Goal: Obtain resource: Download file/media

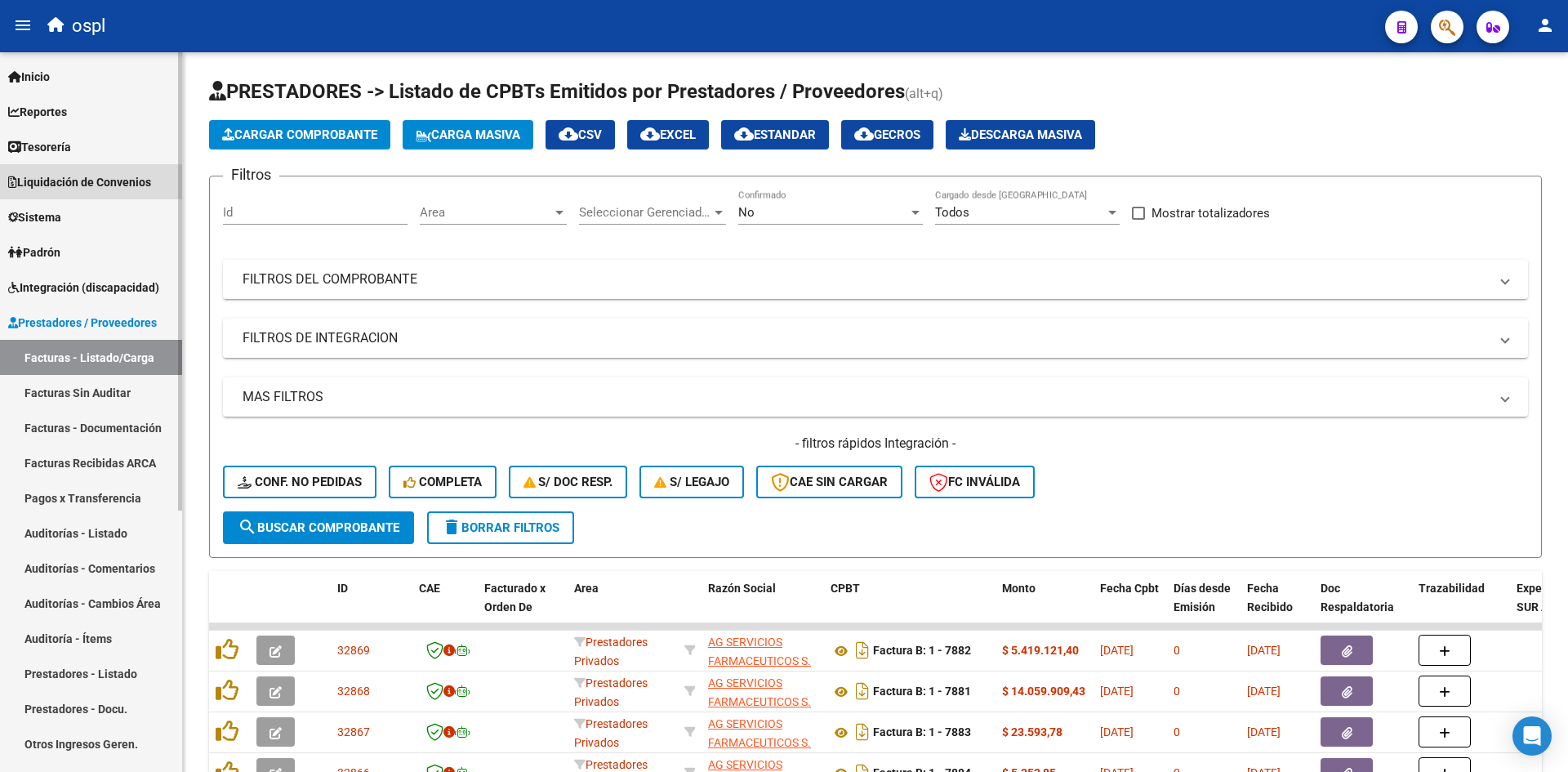
click at [82, 179] on span "Liquidación de Convenios" at bounding box center [79, 181] width 143 height 18
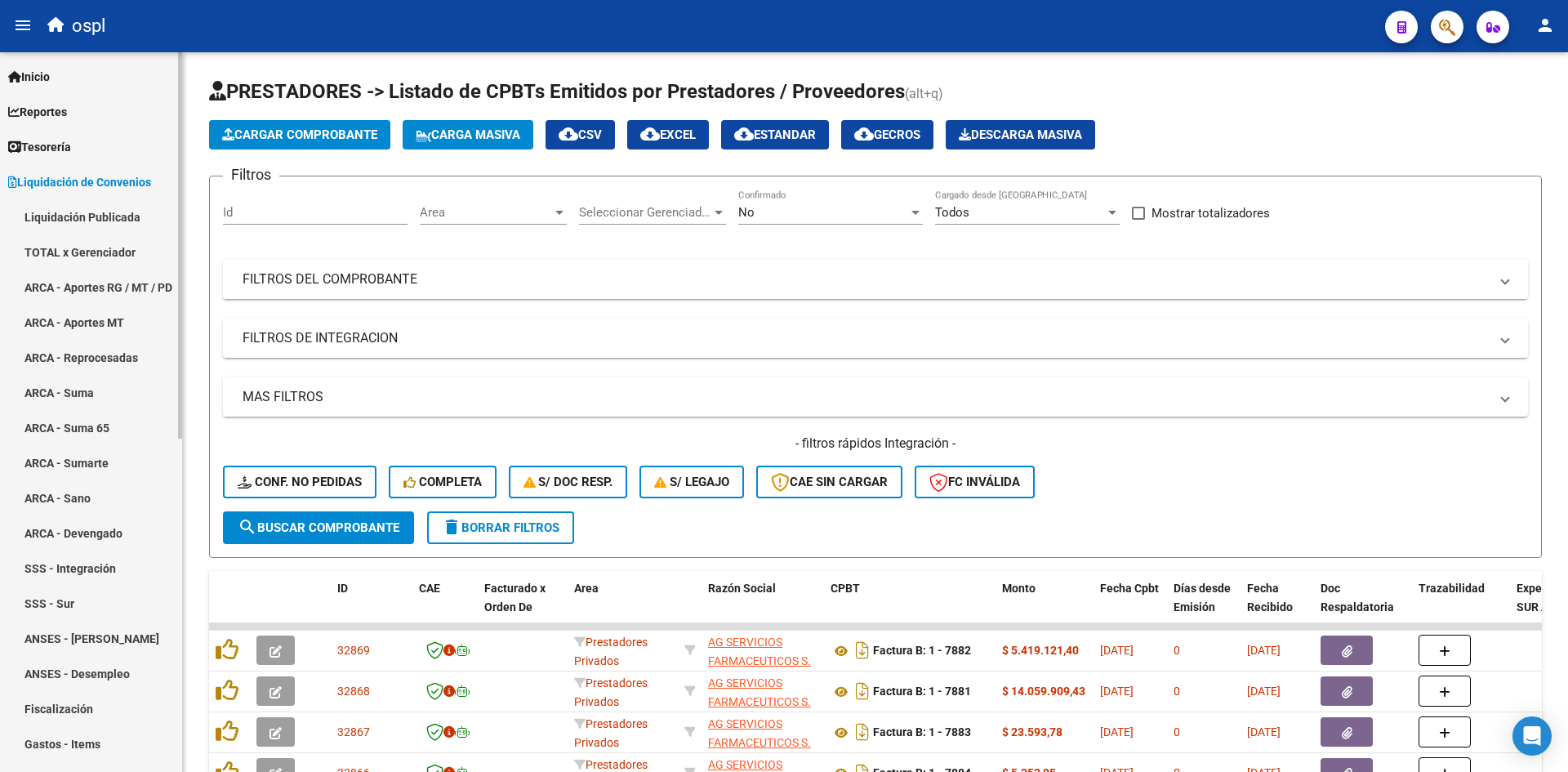
click at [103, 279] on link "ARCA - Aportes RG / MT / PD" at bounding box center [91, 286] width 182 height 35
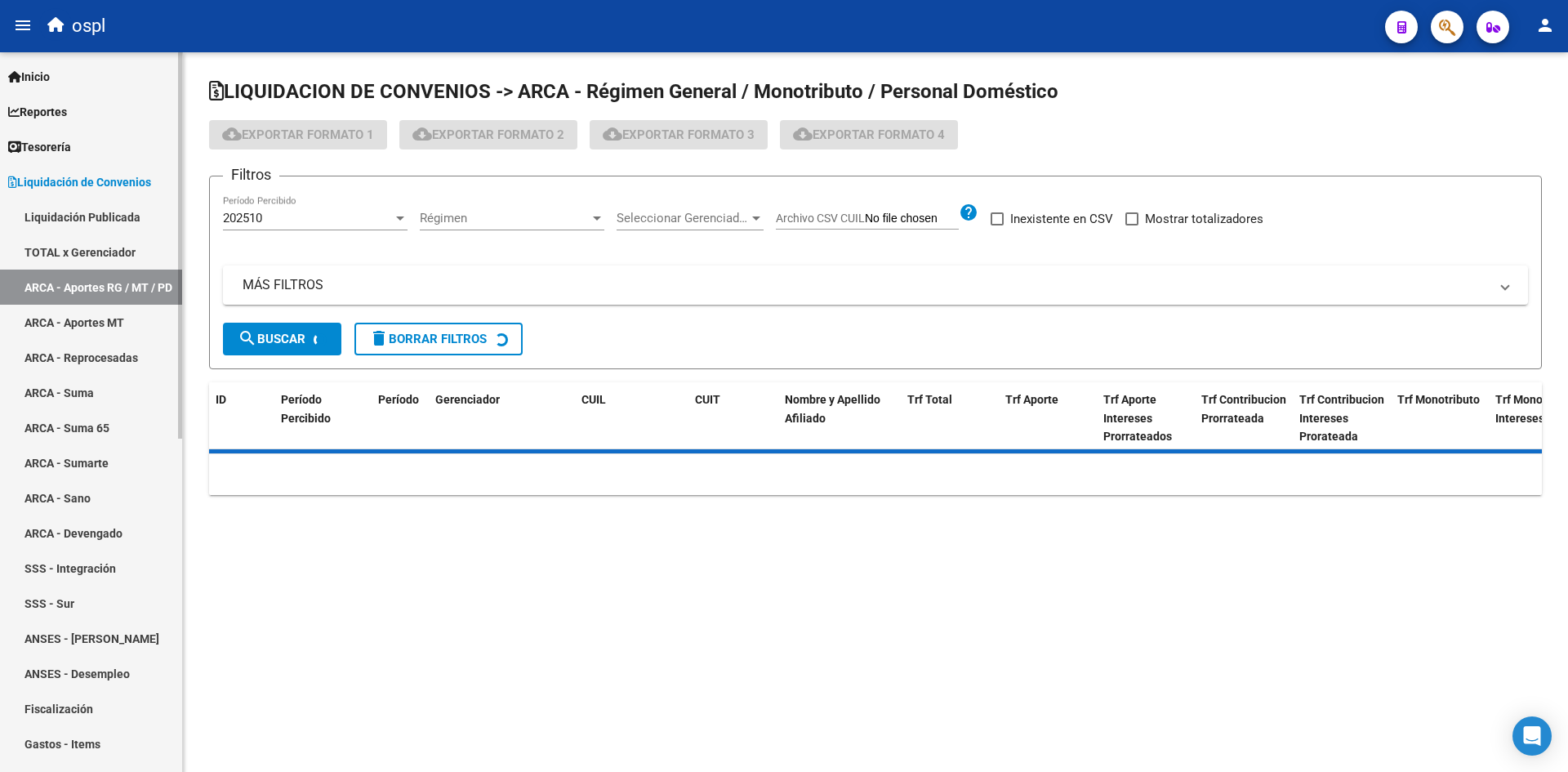
click at [117, 398] on link "ARCA - Suma" at bounding box center [91, 392] width 182 height 35
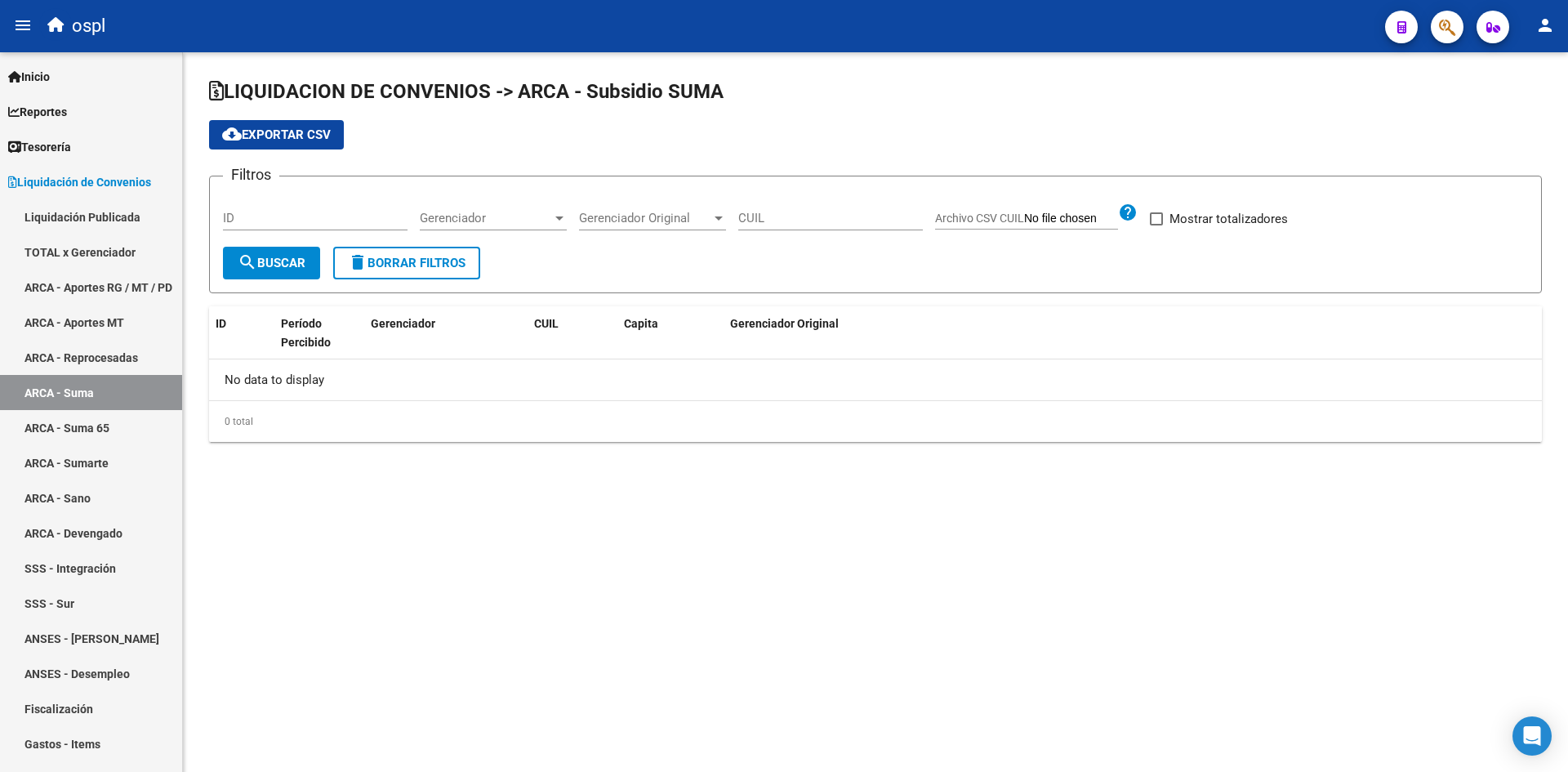
checkbox input "true"
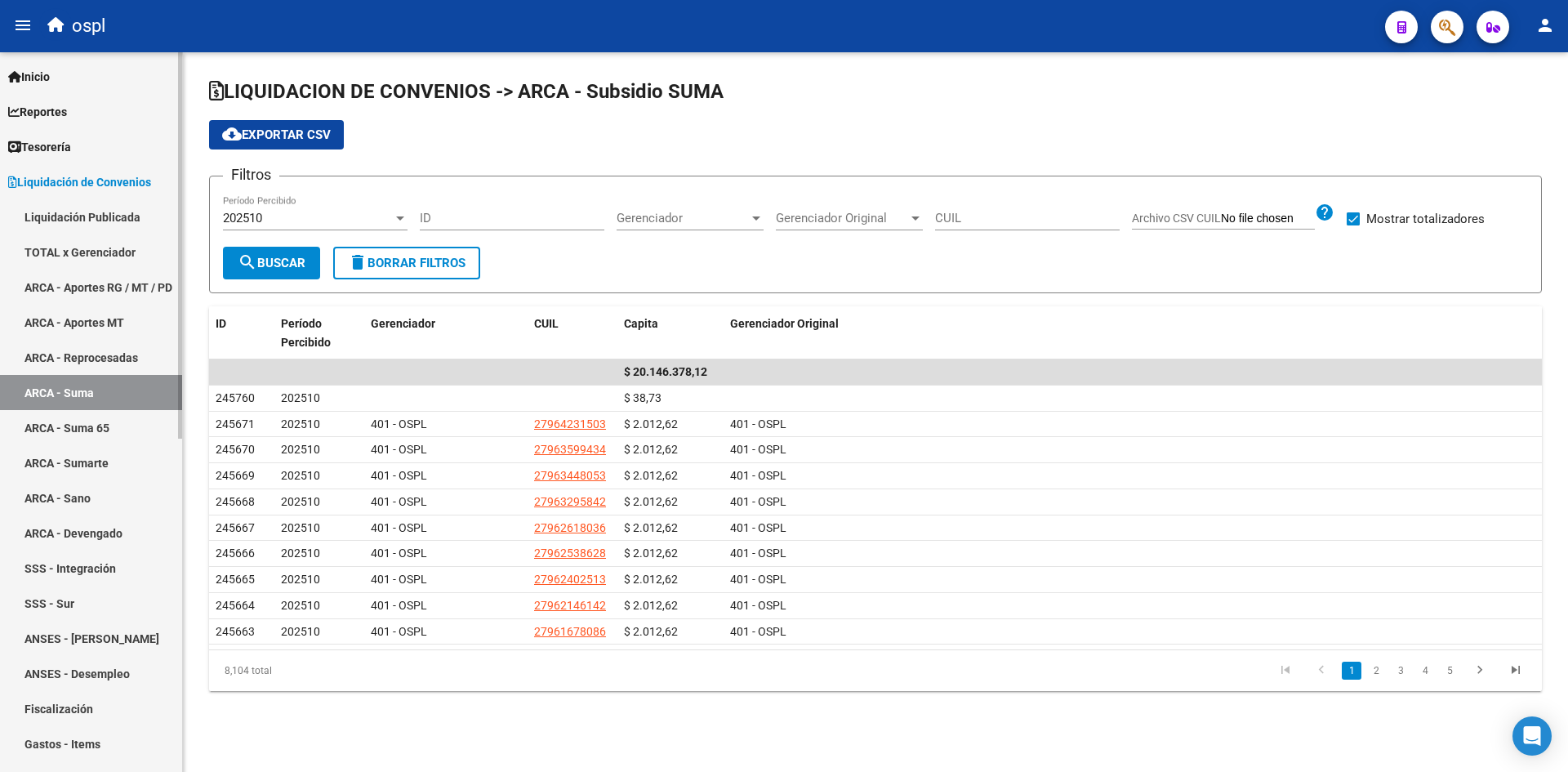
click at [100, 469] on link "ARCA - Sumarte" at bounding box center [91, 462] width 182 height 35
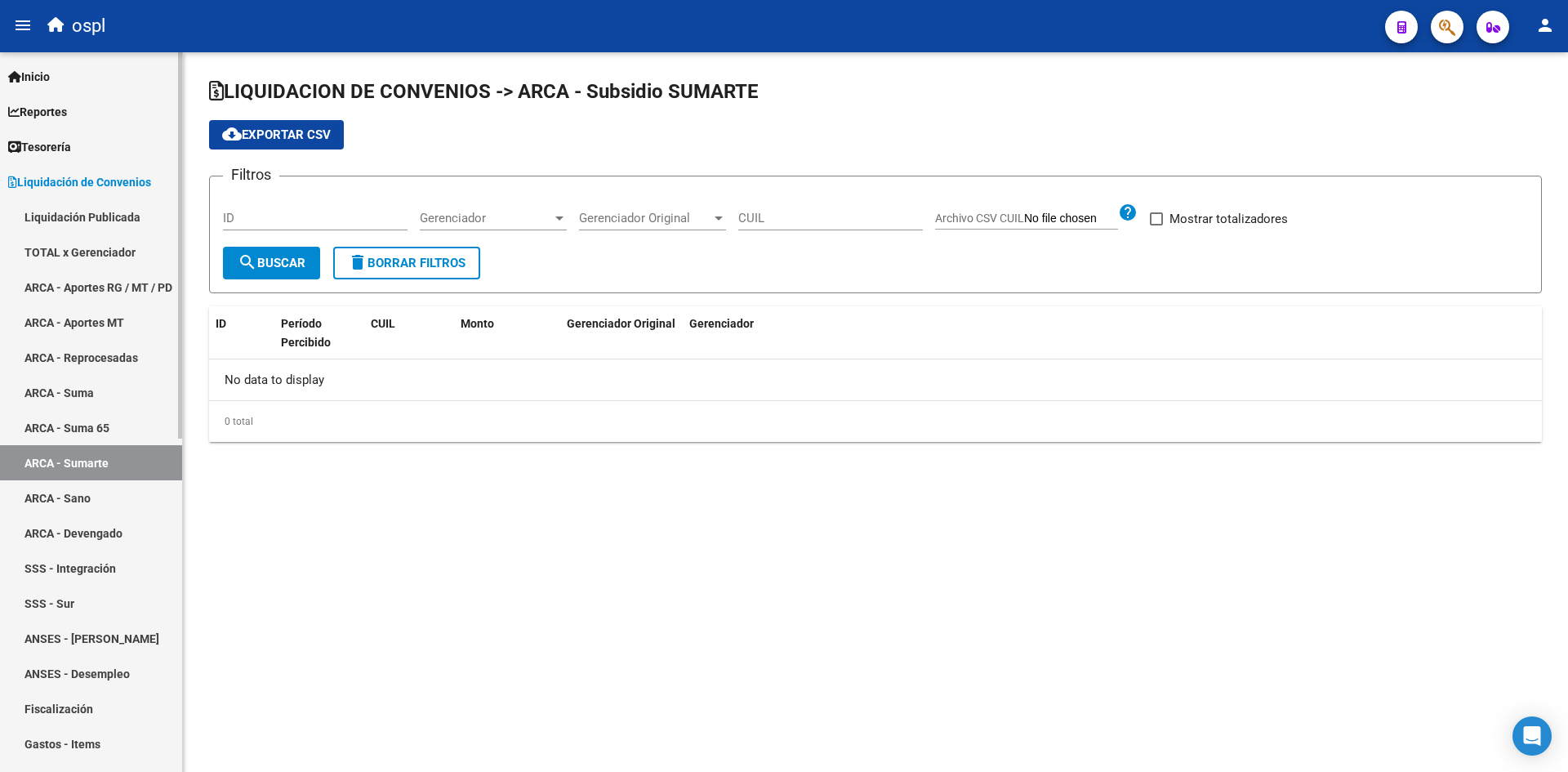
checkbox input "true"
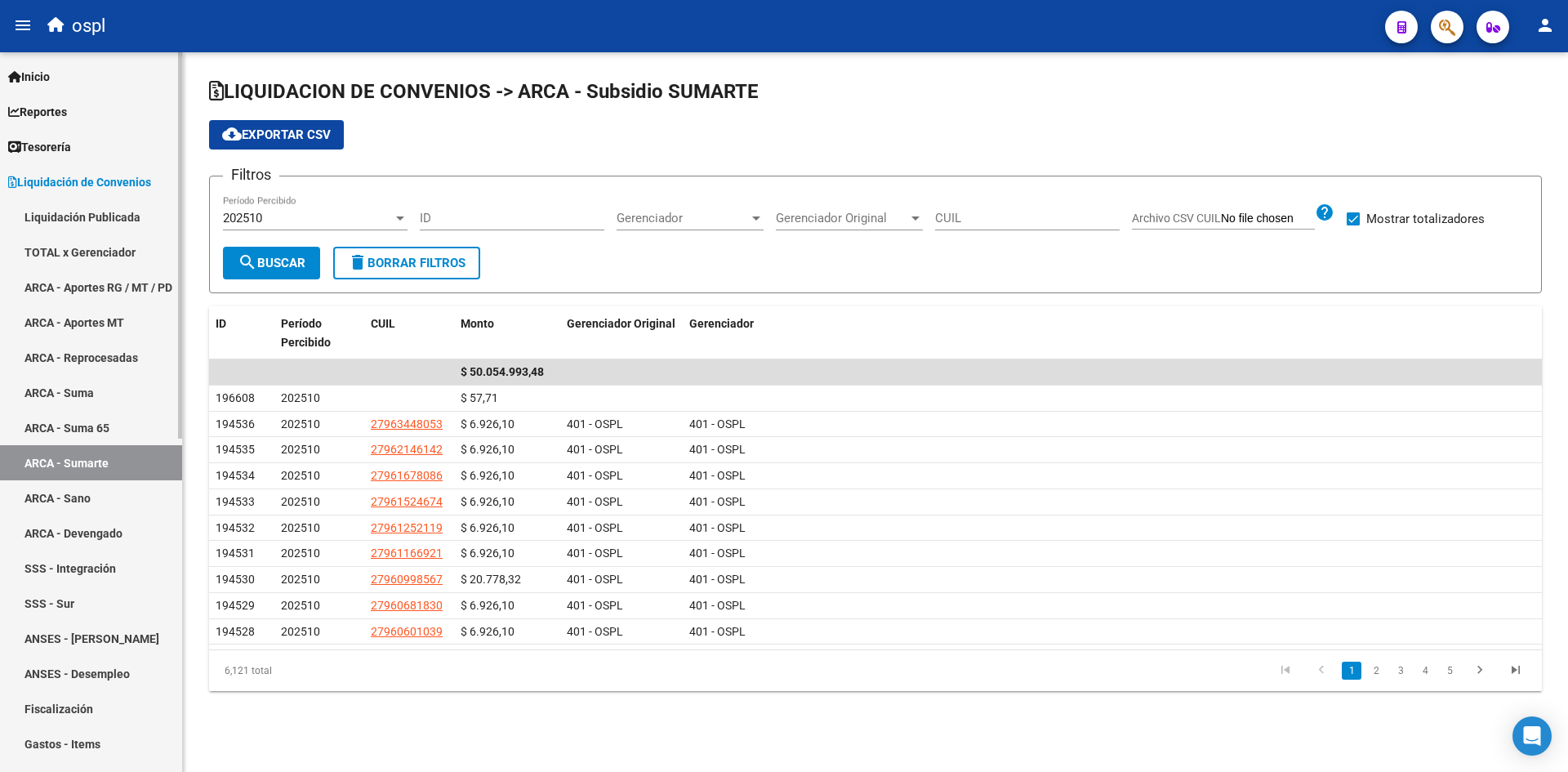
click at [119, 393] on link "ARCA - Suma" at bounding box center [91, 392] width 182 height 35
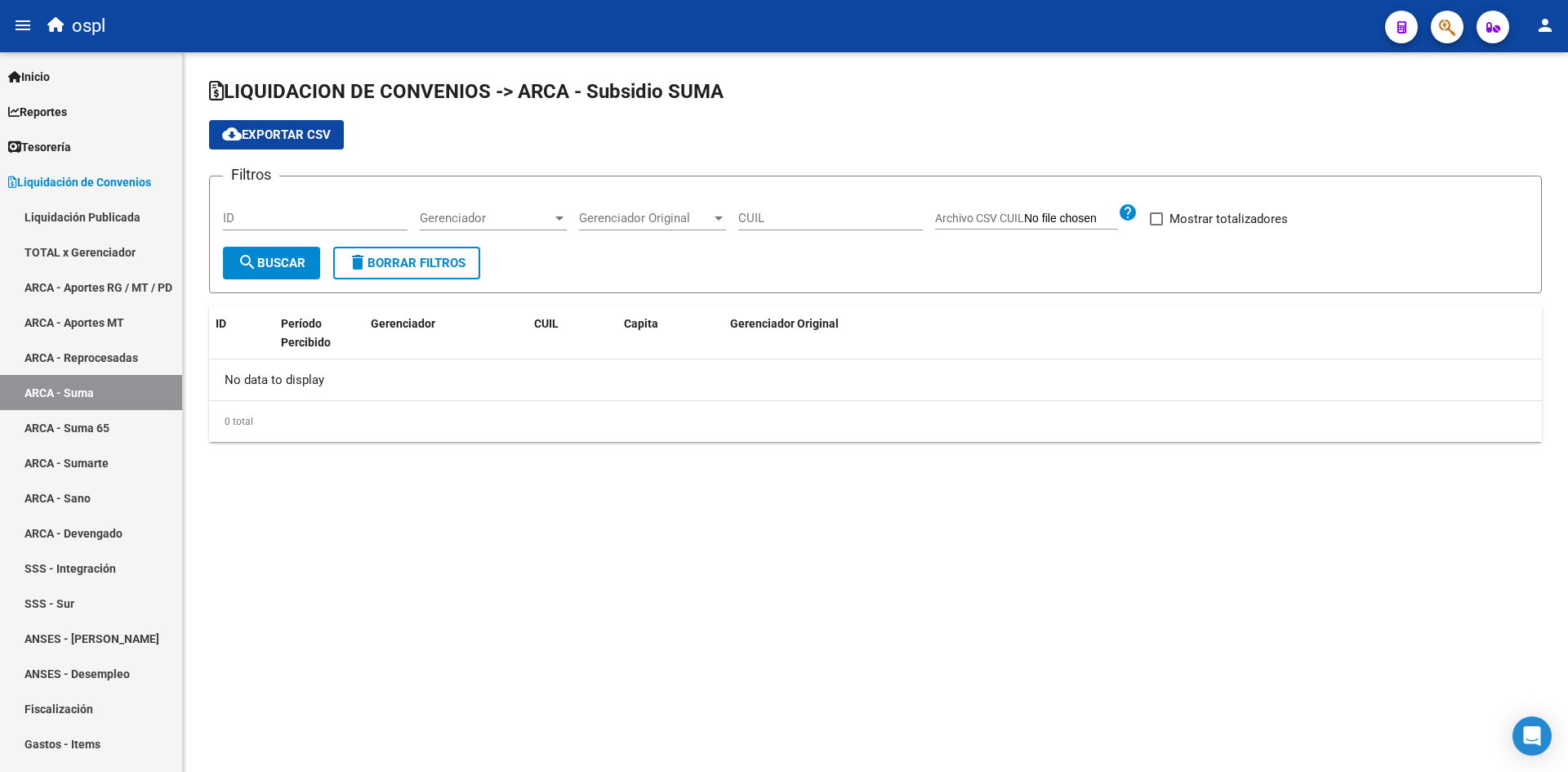
checkbox input "true"
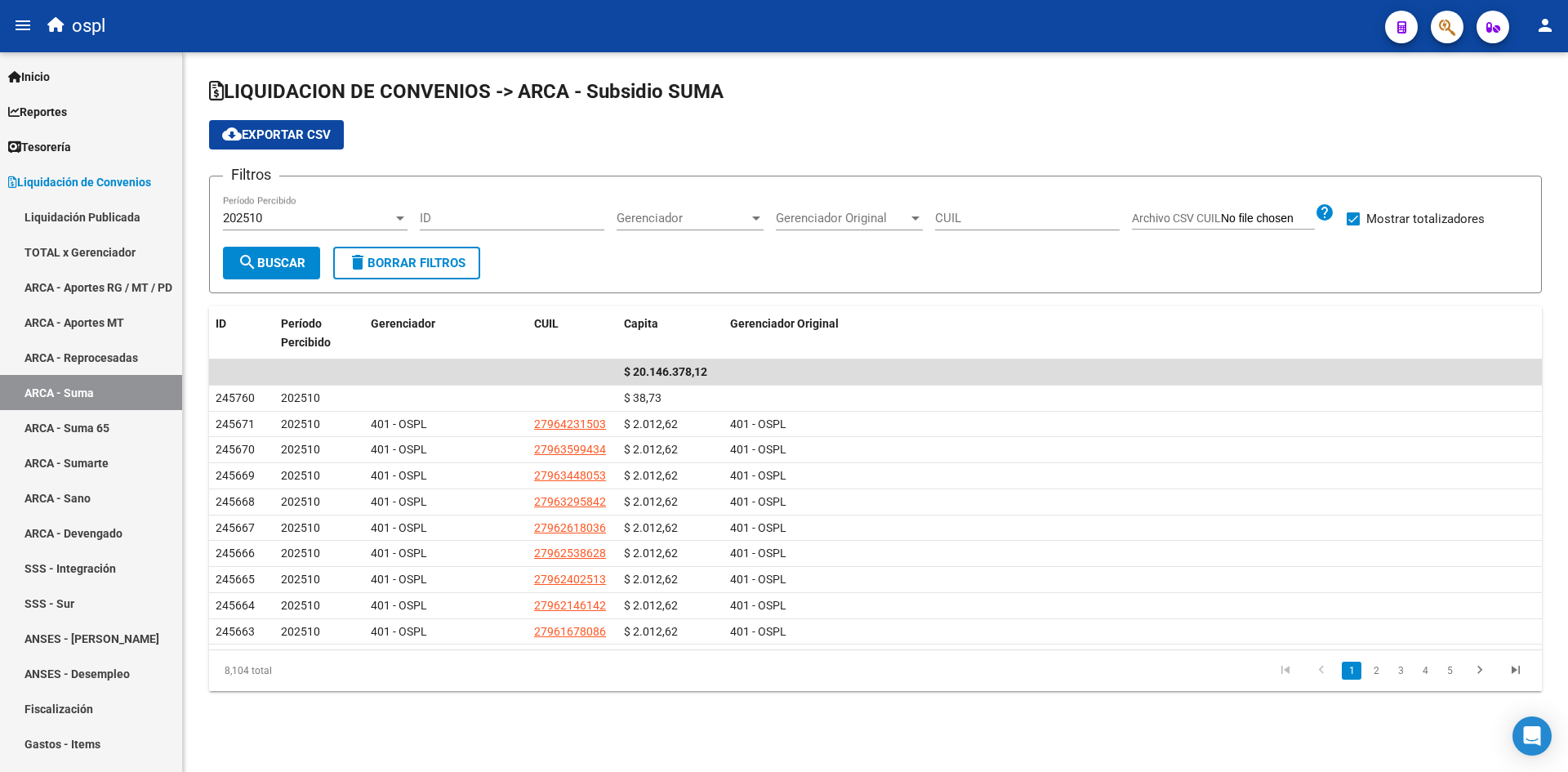
click at [300, 142] on button "cloud_download Exportar CSV" at bounding box center [276, 134] width 135 height 29
click at [115, 436] on link "ARCA - Suma 65" at bounding box center [91, 427] width 182 height 35
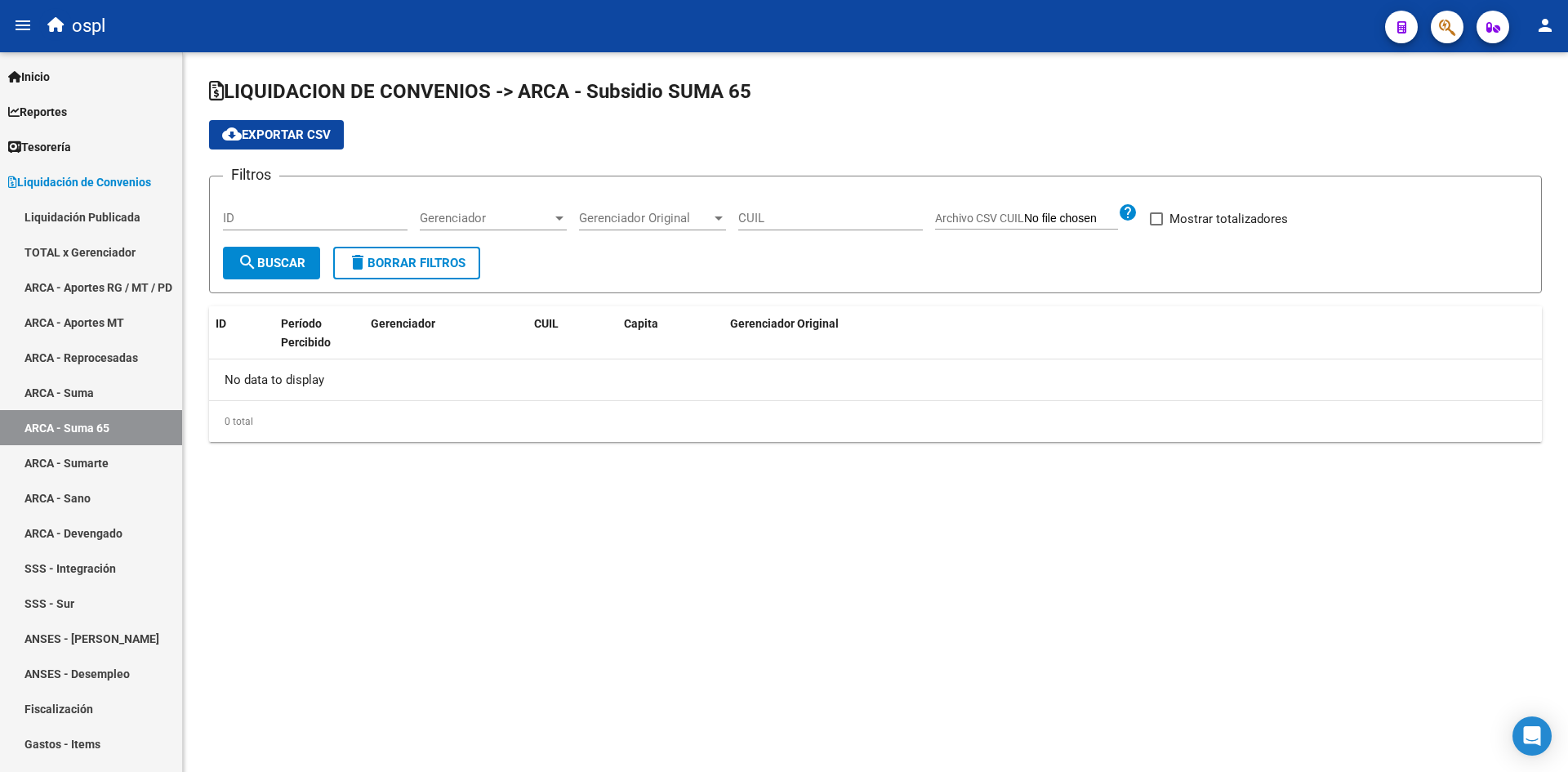
checkbox input "true"
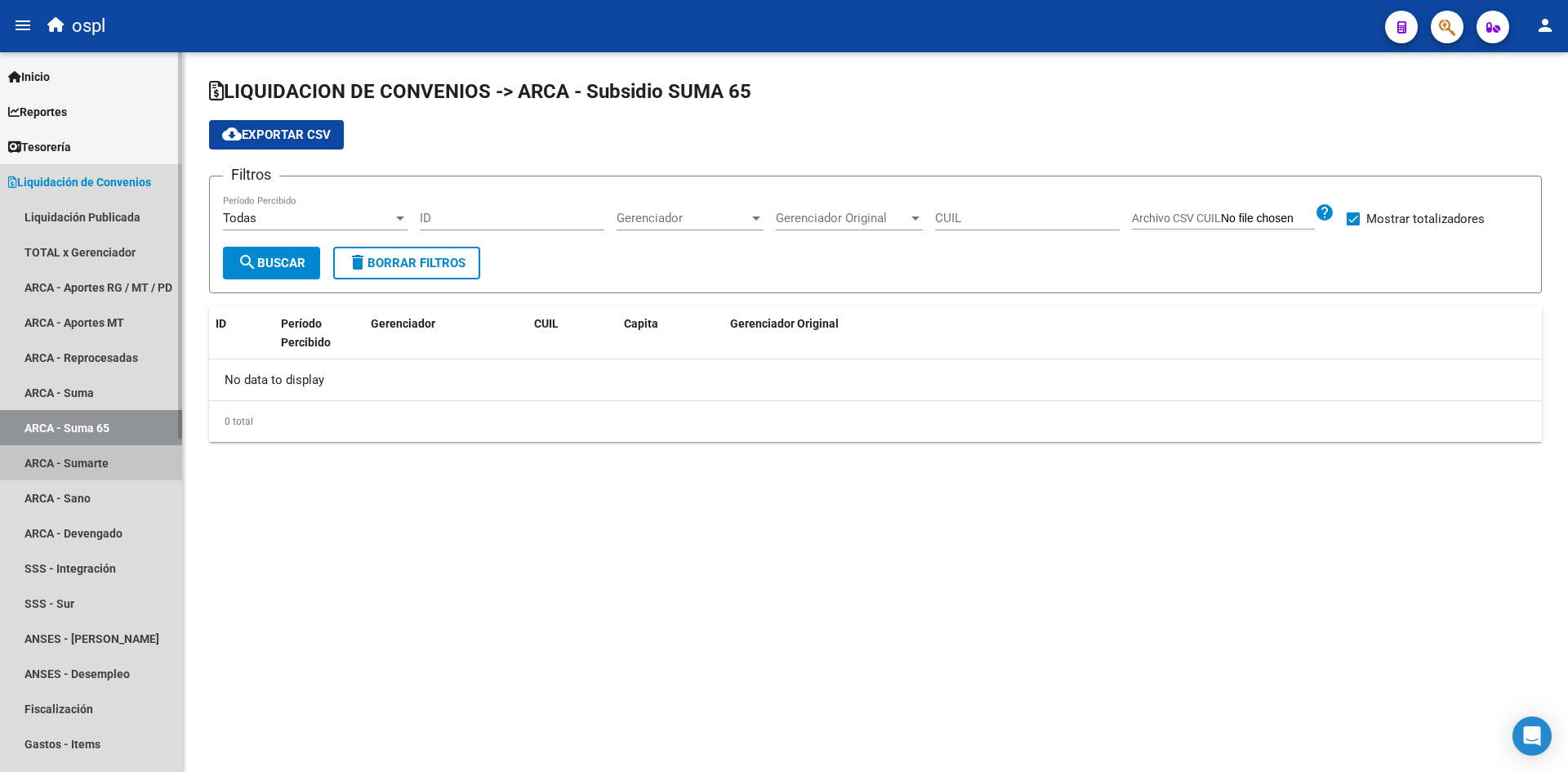
click at [100, 458] on link "ARCA - Sumarte" at bounding box center [91, 462] width 182 height 35
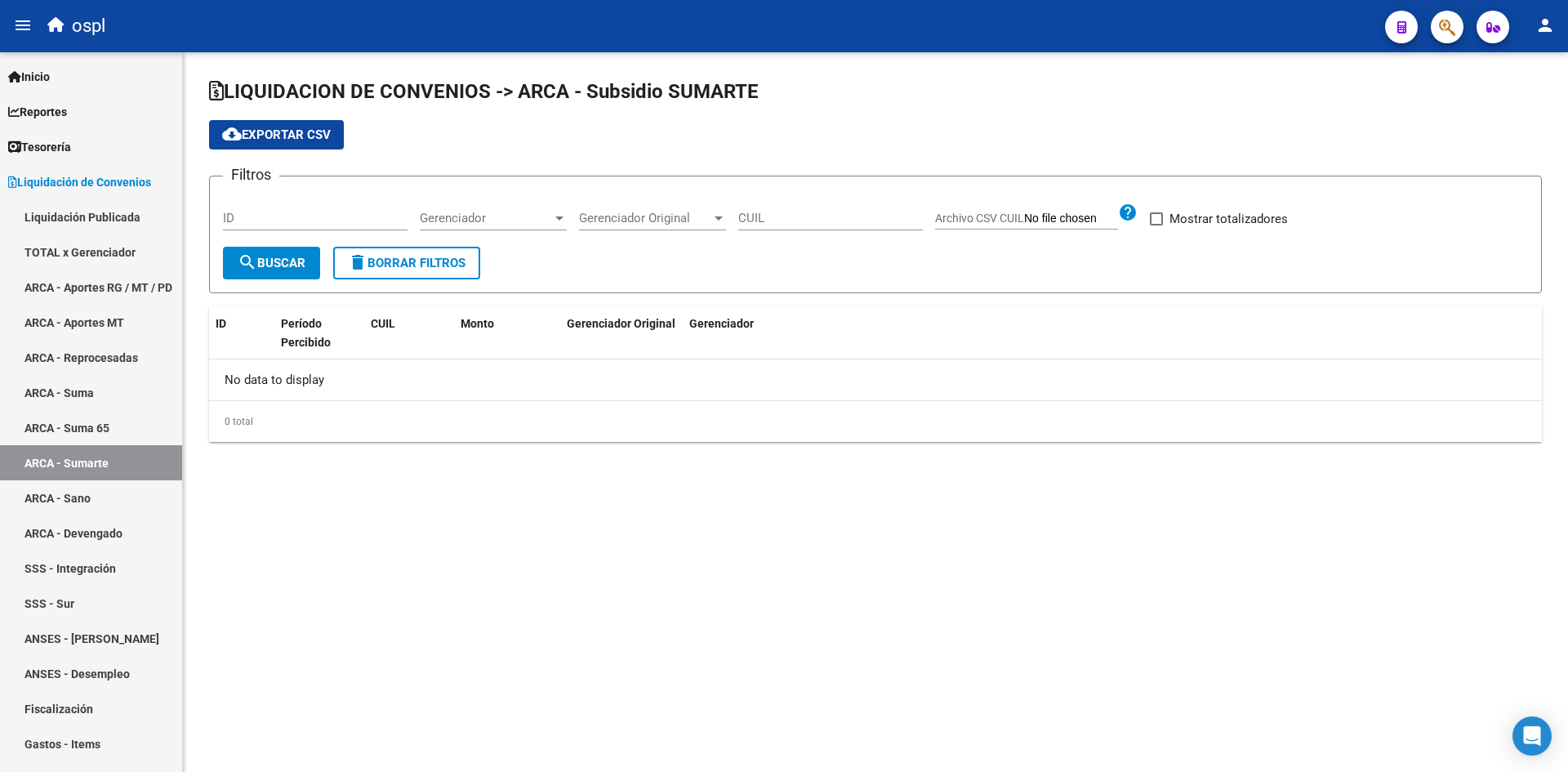
checkbox input "true"
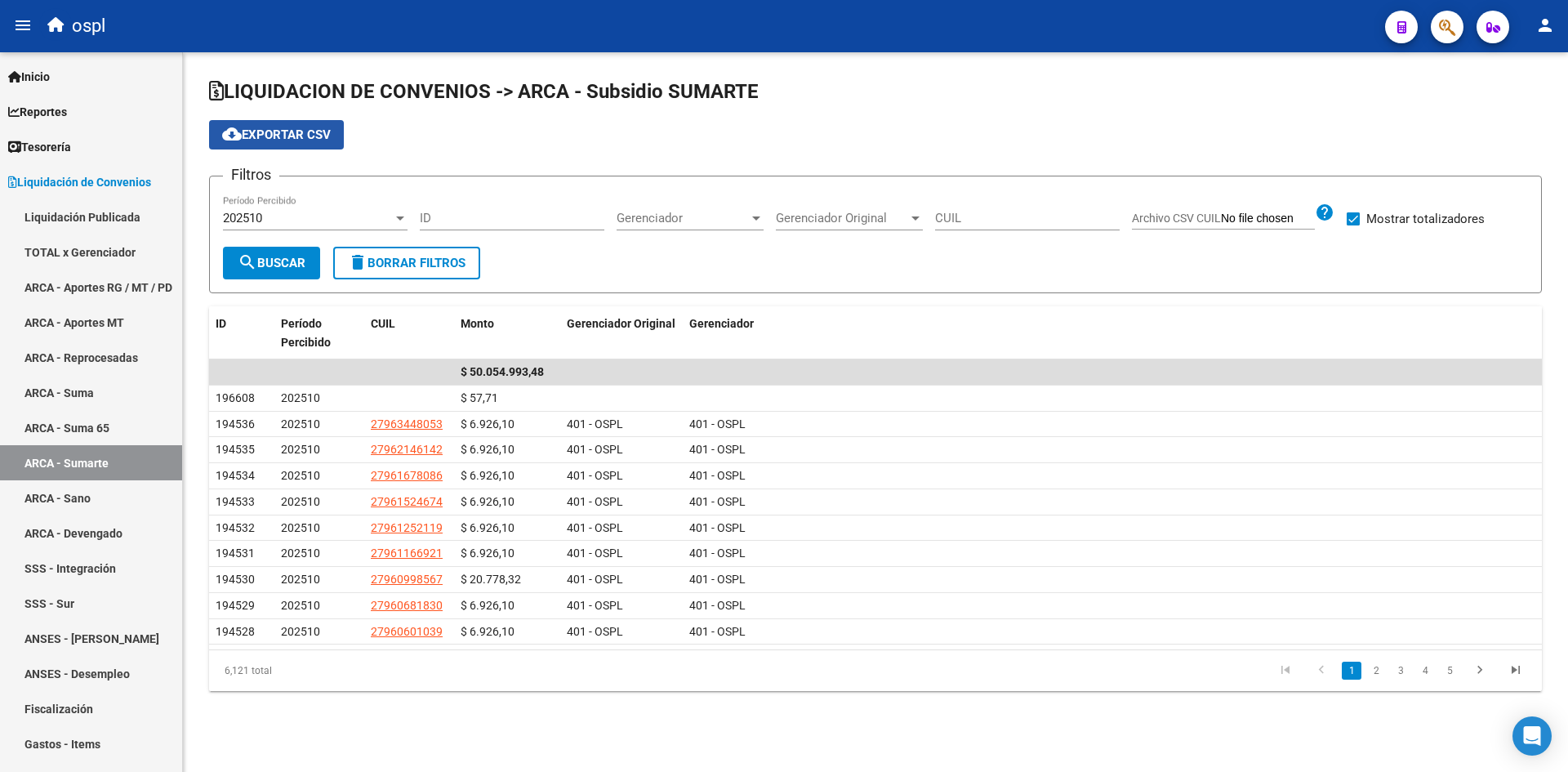
click at [270, 136] on span "cloud_download Exportar CSV" at bounding box center [276, 135] width 109 height 15
drag, startPoint x: 905, startPoint y: 725, endPoint x: 1018, endPoint y: 699, distance: 116.0
click at [906, 725] on div "LIQUIDACION DE CONVENIOS -> ARCA - Subsidio SUMARTE cloud_download Exportar CSV…" at bounding box center [876, 398] width 1386 height 692
